Goal: Information Seeking & Learning: Learn about a topic

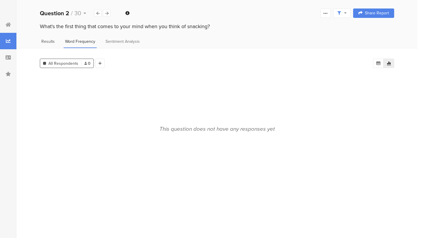
click at [52, 42] on span "Results" at bounding box center [47, 41] width 13 height 6
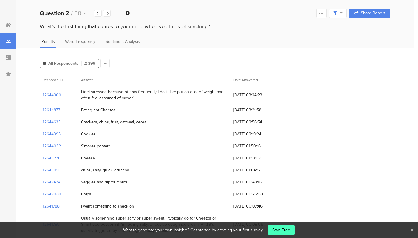
click at [96, 108] on div "Eating hot Cheetos" at bounding box center [98, 110] width 35 height 6
click at [46, 13] on b "Question 2" at bounding box center [54, 13] width 29 height 9
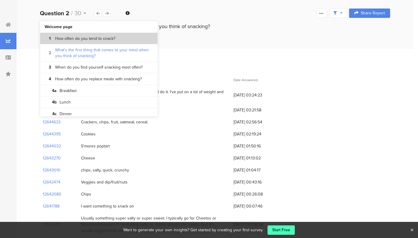
click at [74, 37] on bdi "How often do you tend to snack?" at bounding box center [85, 39] width 60 height 6
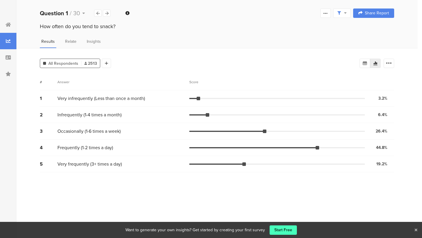
click at [81, 99] on span "Very infrequently (Less than once a month)" at bounding box center [101, 98] width 88 height 7
click at [85, 112] on span "Infrequently (1-4 times a month)" at bounding box center [89, 114] width 64 height 7
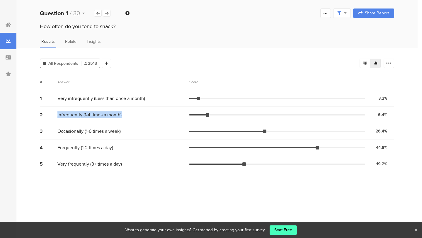
click at [85, 112] on span "Infrequently (1-4 times a month)" at bounding box center [89, 114] width 64 height 7
